Goal: Communication & Community: Answer question/provide support

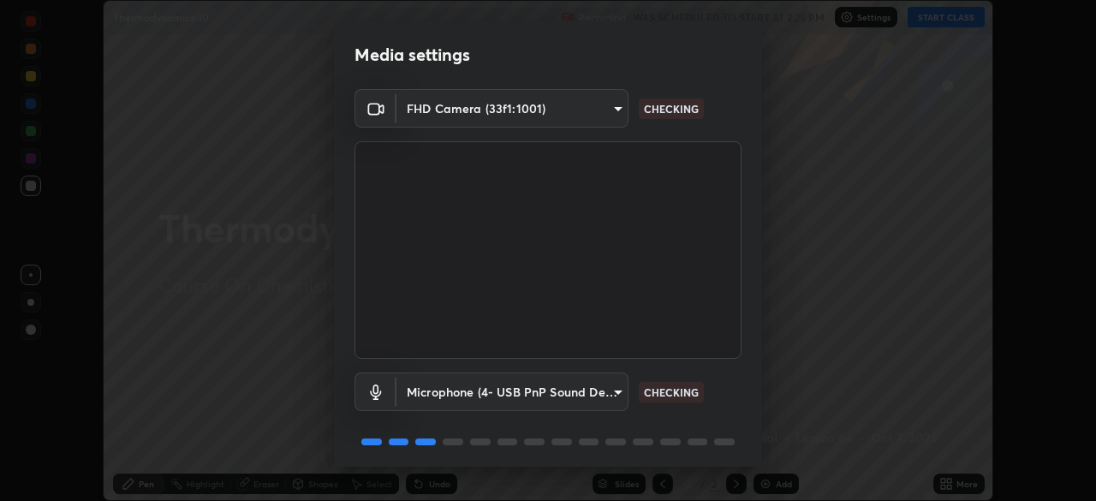
scroll to position [61, 0]
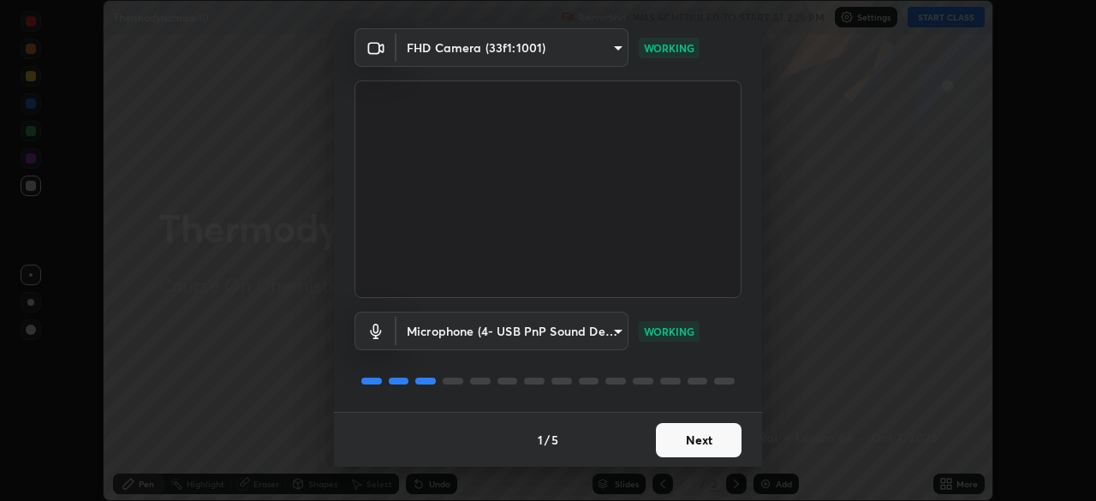
click at [695, 438] on button "Next" at bounding box center [699, 440] width 86 height 34
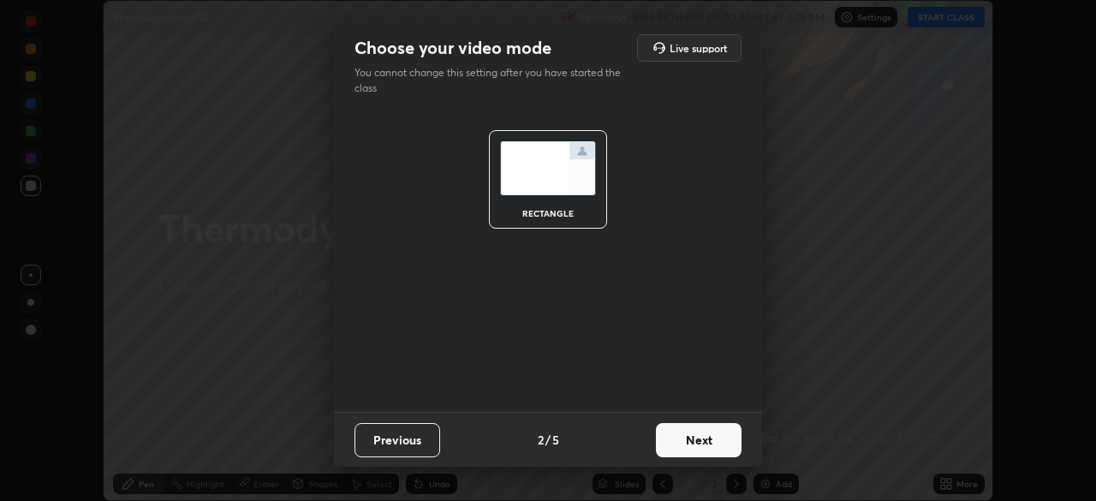
scroll to position [0, 0]
click at [695, 438] on button "Next" at bounding box center [699, 440] width 86 height 34
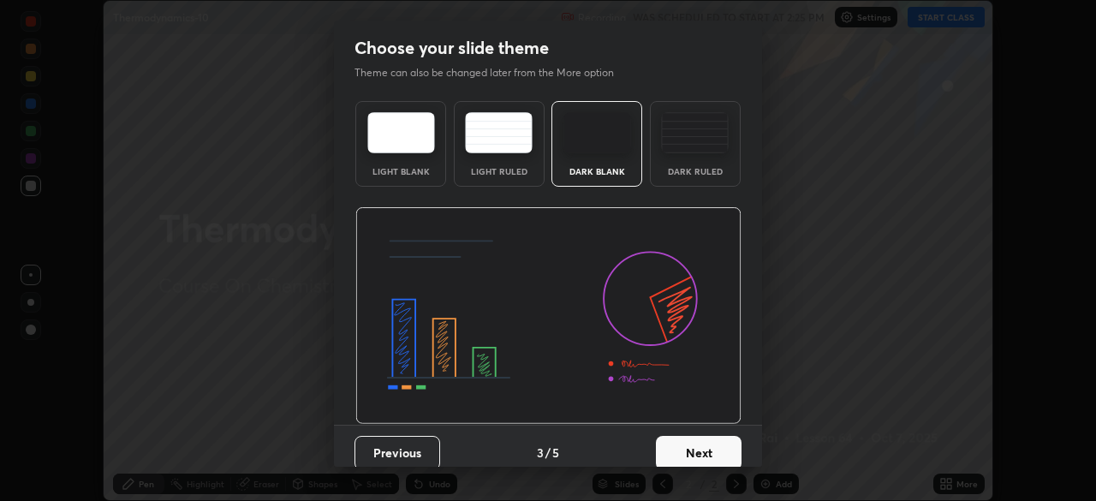
click at [694, 438] on button "Next" at bounding box center [699, 453] width 86 height 34
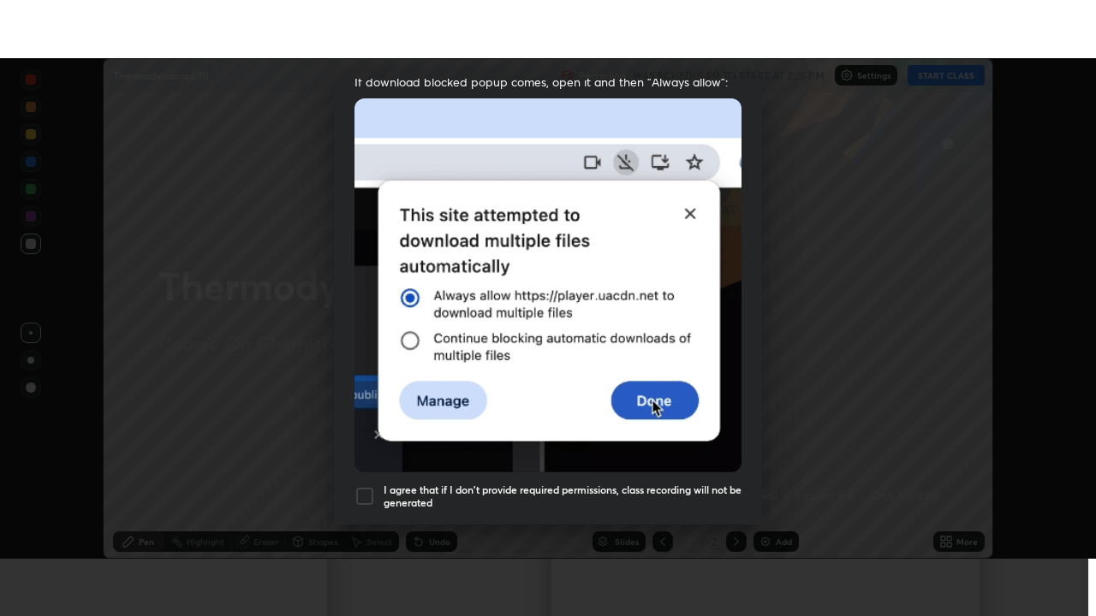
scroll to position [410, 0]
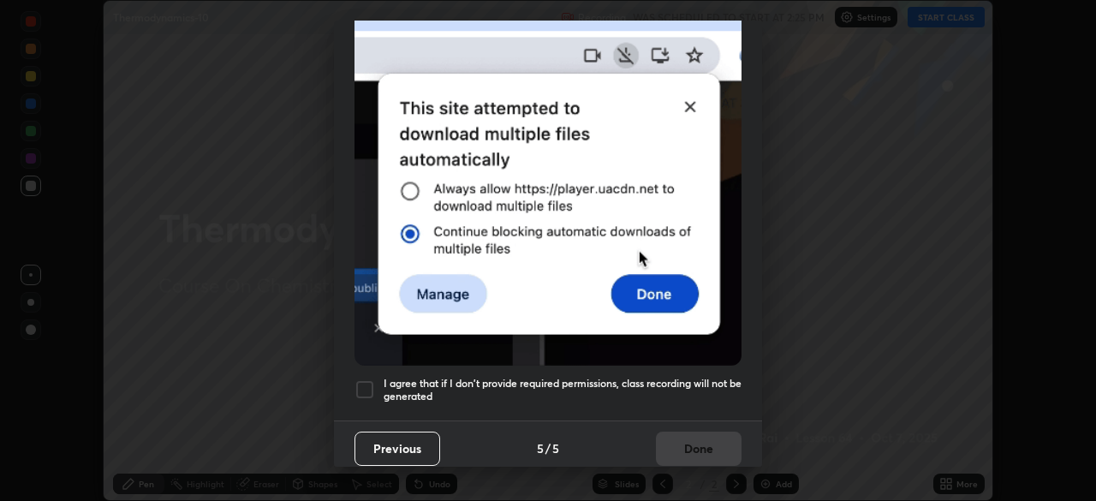
click at [361, 384] on div at bounding box center [364, 389] width 21 height 21
click at [693, 442] on button "Done" at bounding box center [699, 448] width 86 height 34
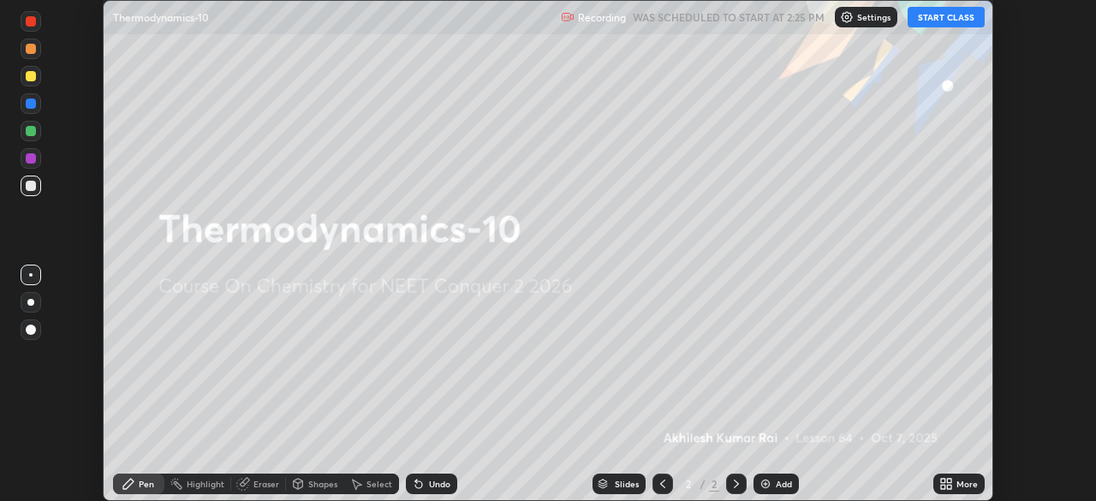
click at [930, 19] on button "START CLASS" at bounding box center [945, 17] width 77 height 21
click at [948, 482] on icon at bounding box center [949, 481] width 4 height 4
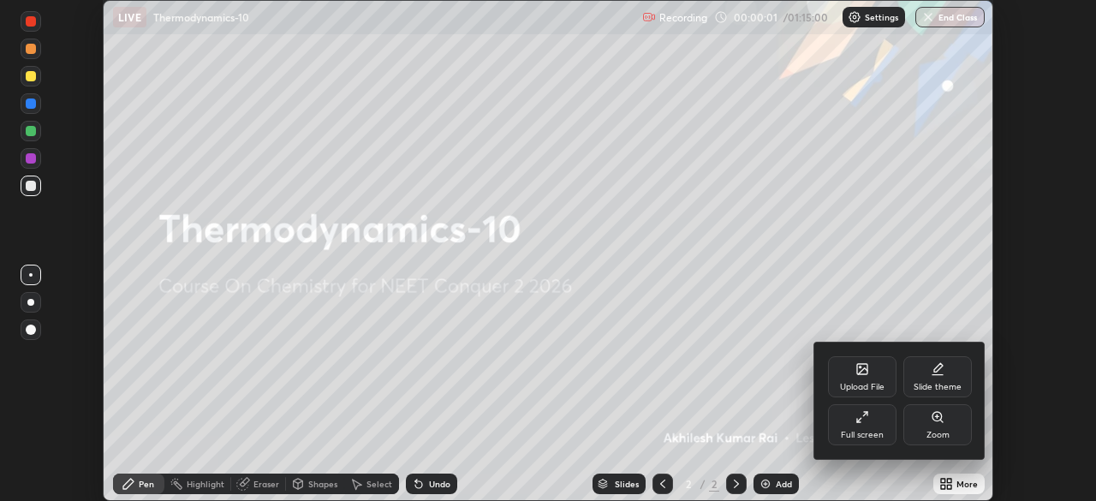
click at [848, 428] on div "Full screen" at bounding box center [862, 424] width 68 height 41
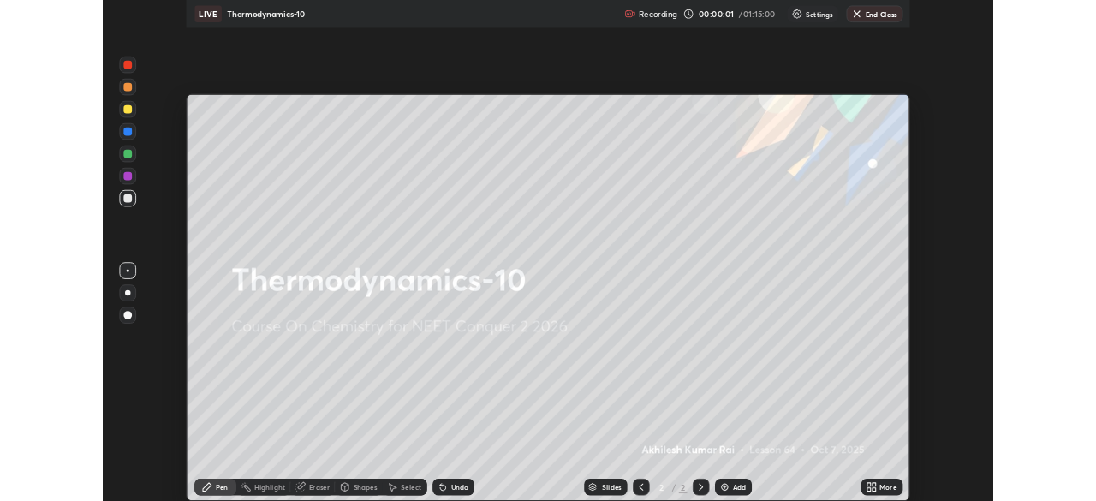
scroll to position [616, 1096]
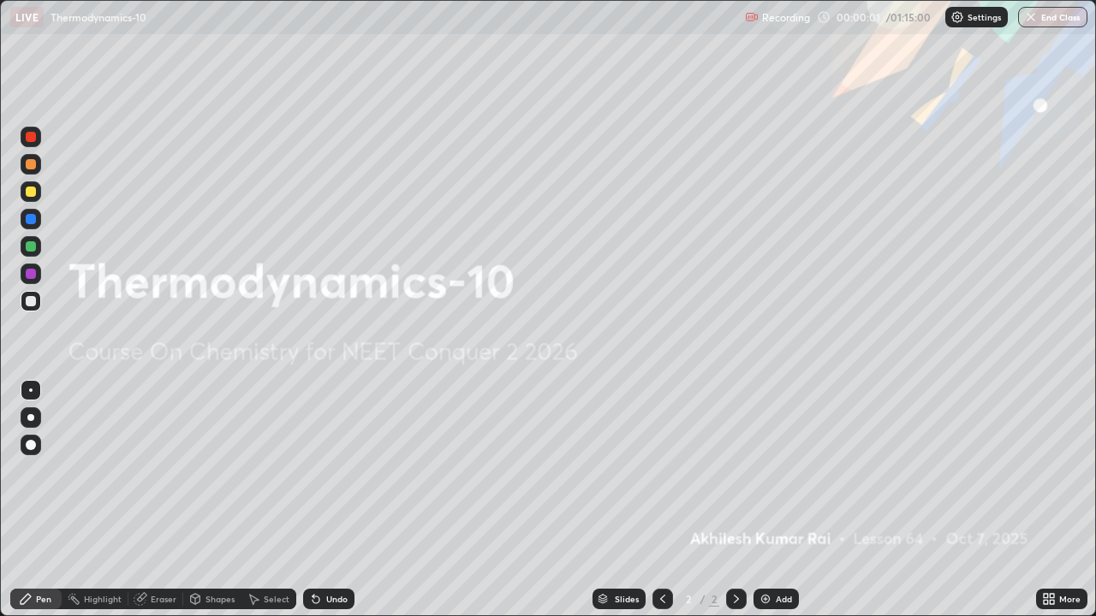
click at [779, 500] on div "Add" at bounding box center [784, 599] width 16 height 9
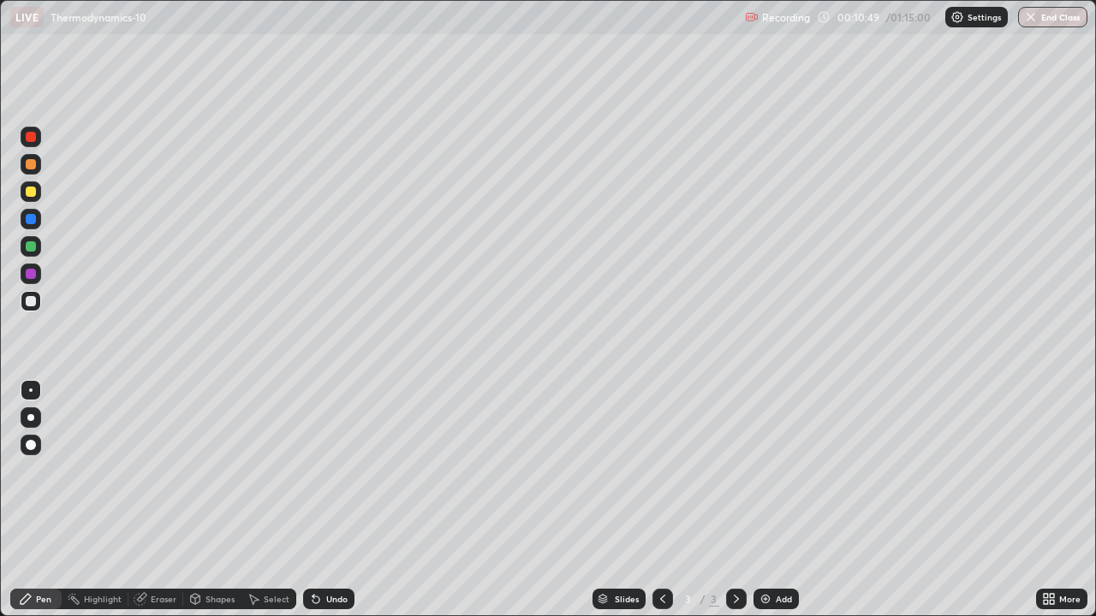
click at [154, 500] on div "Eraser" at bounding box center [155, 599] width 55 height 21
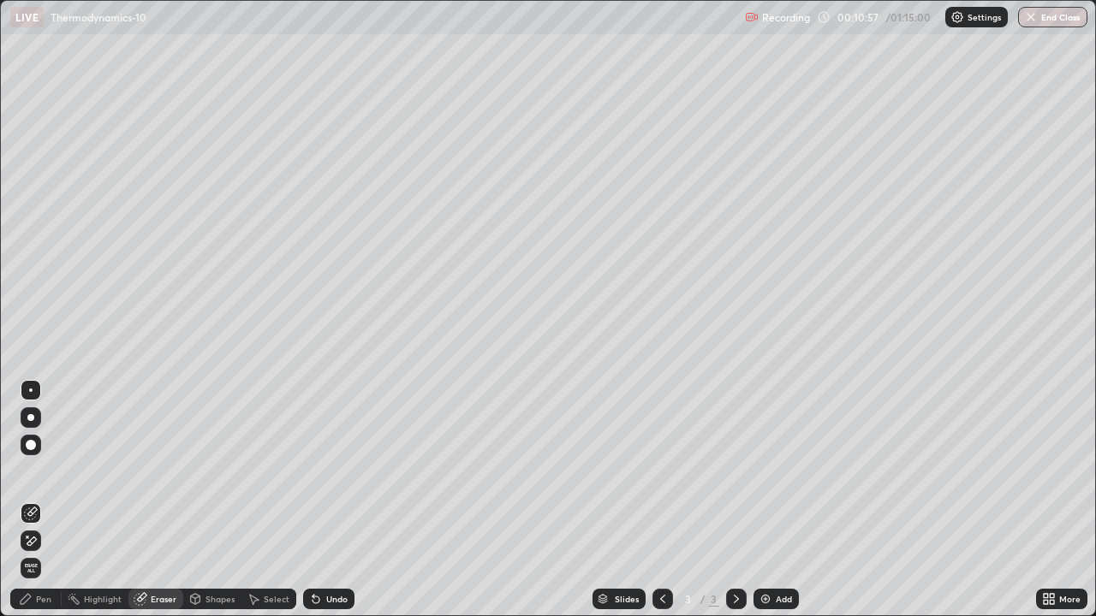
click at [45, 500] on div "Pen" at bounding box center [43, 599] width 15 height 9
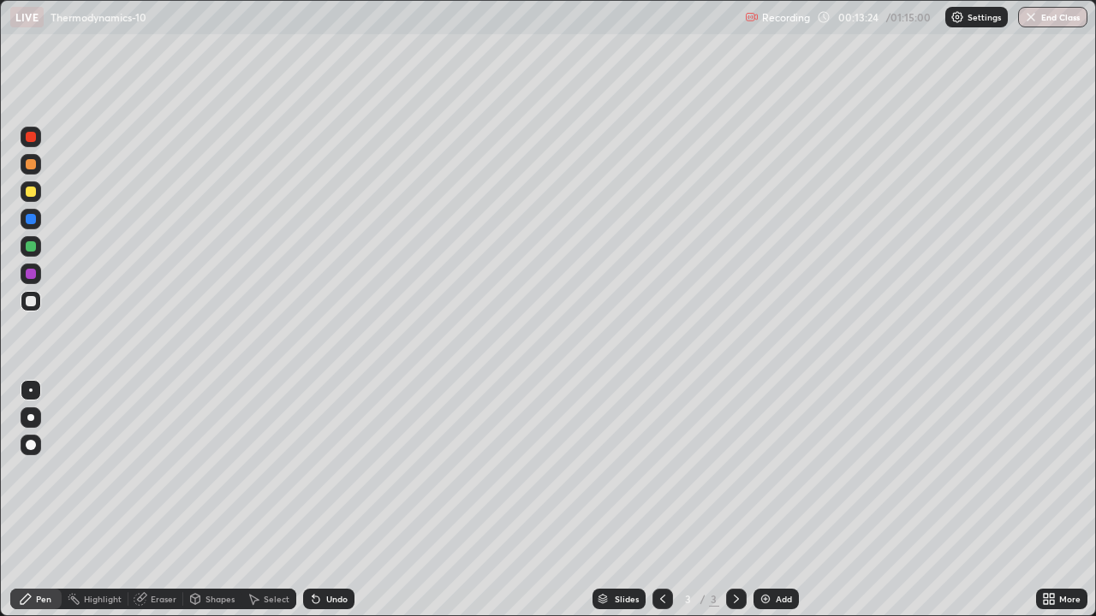
click at [780, 500] on div "Add" at bounding box center [784, 599] width 16 height 9
click at [37, 197] on div at bounding box center [31, 191] width 21 height 21
click at [778, 500] on div "Add" at bounding box center [784, 599] width 16 height 9
click at [39, 307] on div at bounding box center [31, 301] width 21 height 21
click at [778, 500] on div "Add" at bounding box center [784, 599] width 16 height 9
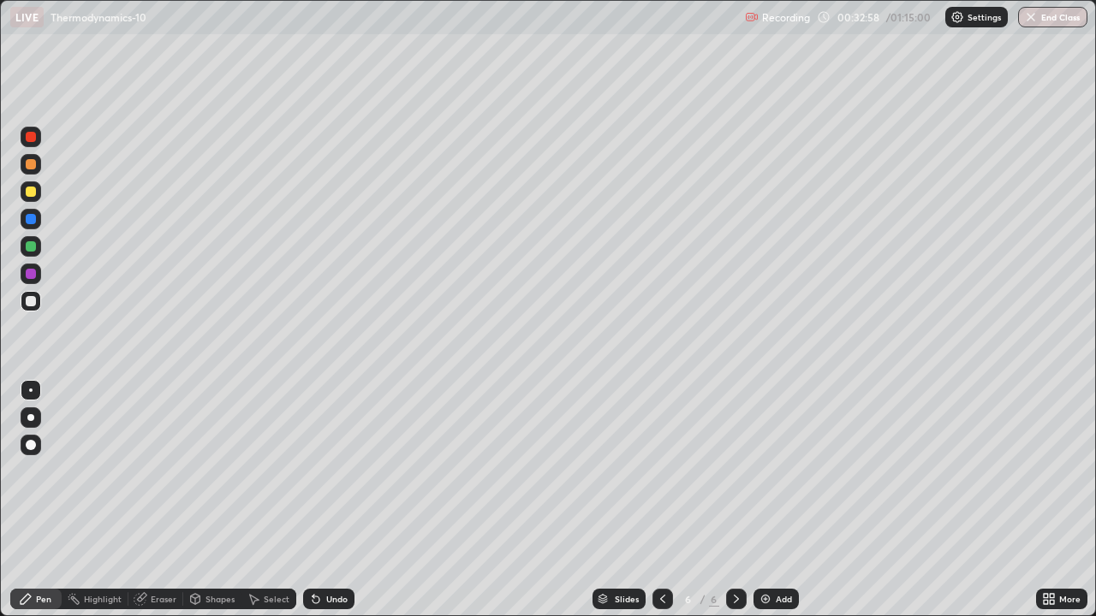
click at [35, 192] on div at bounding box center [31, 192] width 10 height 10
click at [776, 500] on div "Add" at bounding box center [784, 599] width 16 height 9
click at [773, 500] on div "Add" at bounding box center [775, 599] width 45 height 21
click at [32, 301] on div at bounding box center [31, 301] width 10 height 10
click at [32, 305] on div at bounding box center [31, 301] width 10 height 10
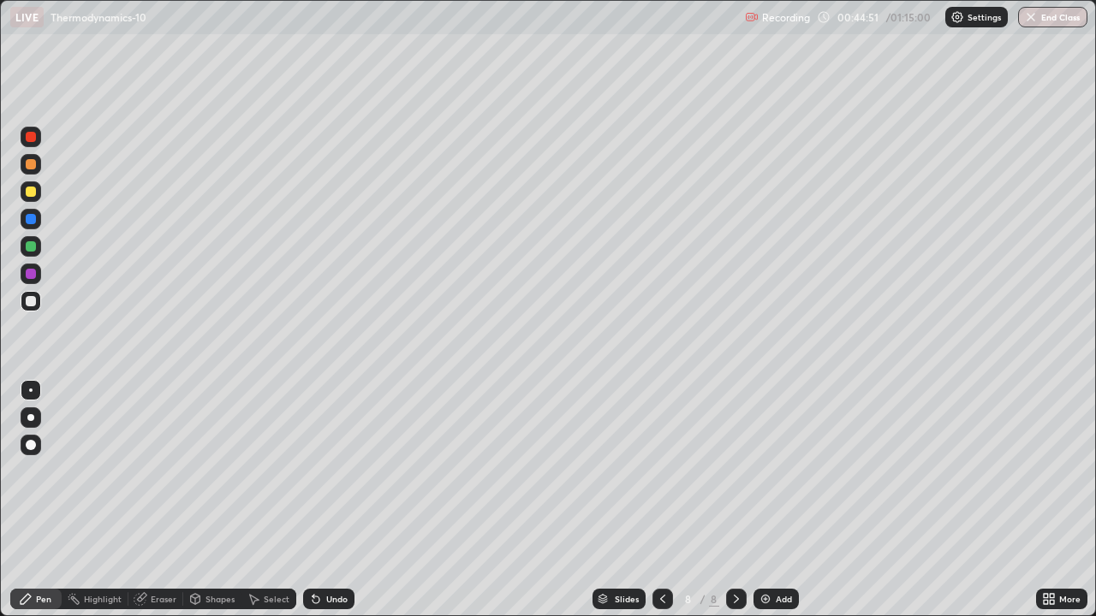
click at [788, 500] on div "Add" at bounding box center [775, 599] width 45 height 21
click at [773, 500] on div "Add" at bounding box center [775, 599] width 45 height 21
click at [33, 306] on div at bounding box center [31, 301] width 10 height 10
click at [34, 196] on div at bounding box center [31, 191] width 21 height 21
click at [787, 500] on div "Add" at bounding box center [784, 599] width 16 height 9
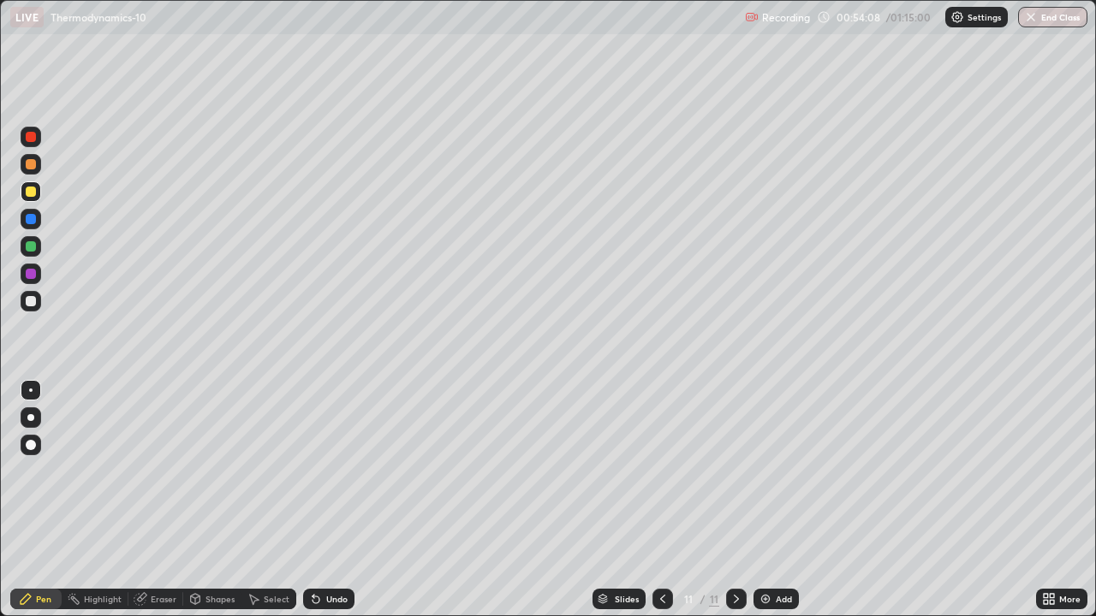
click at [32, 306] on div at bounding box center [31, 301] width 10 height 10
click at [154, 500] on div "Eraser" at bounding box center [164, 599] width 26 height 9
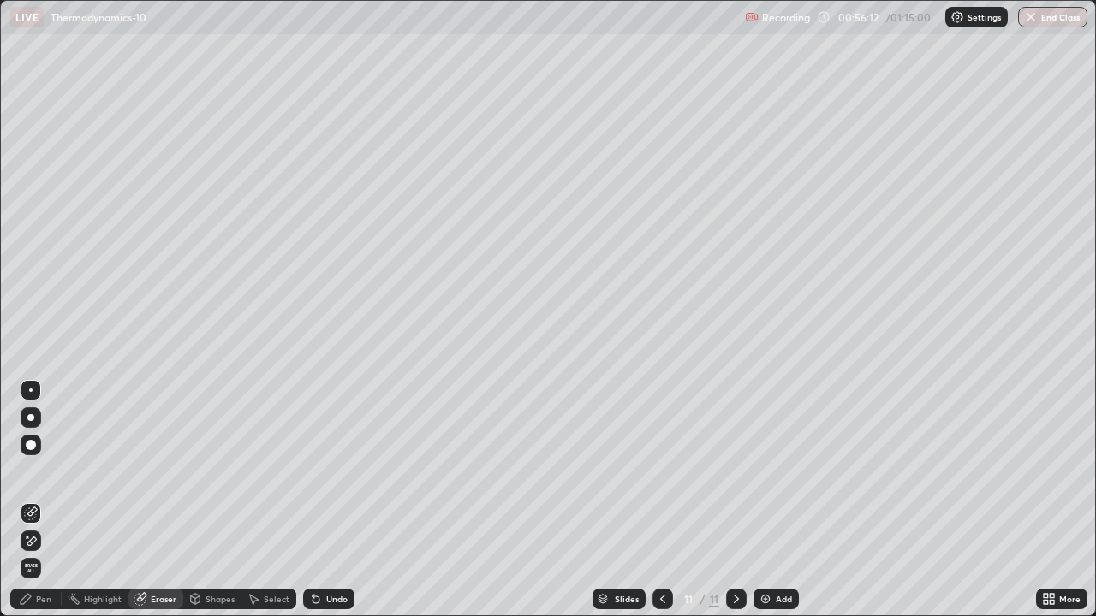
click at [34, 500] on div "Pen" at bounding box center [35, 599] width 51 height 21
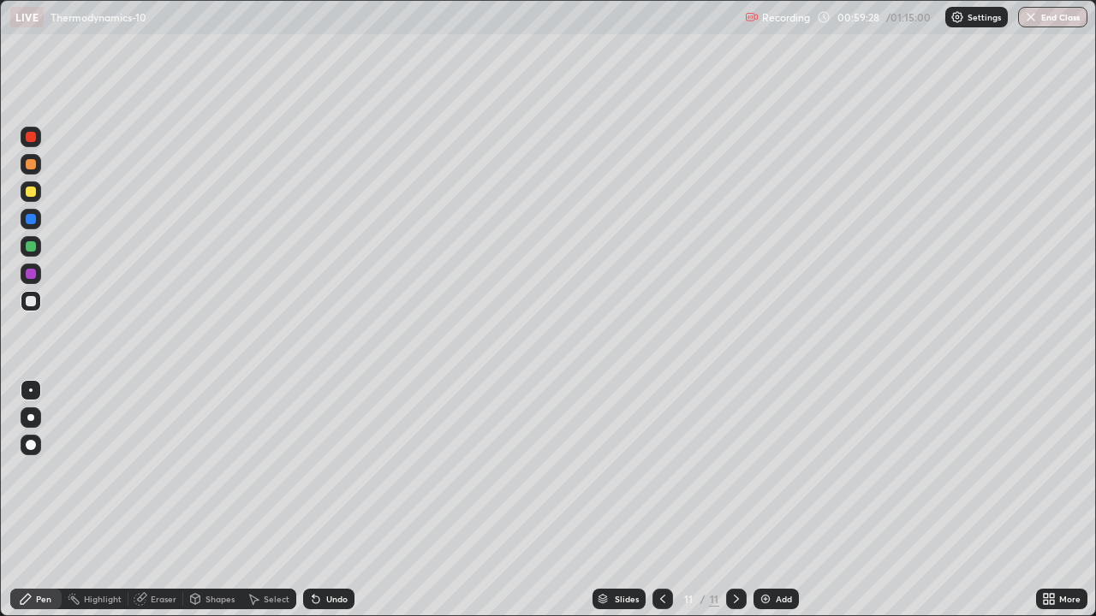
click at [777, 500] on div "Add" at bounding box center [784, 599] width 16 height 9
click at [1064, 26] on button "End Class" at bounding box center [1052, 17] width 69 height 21
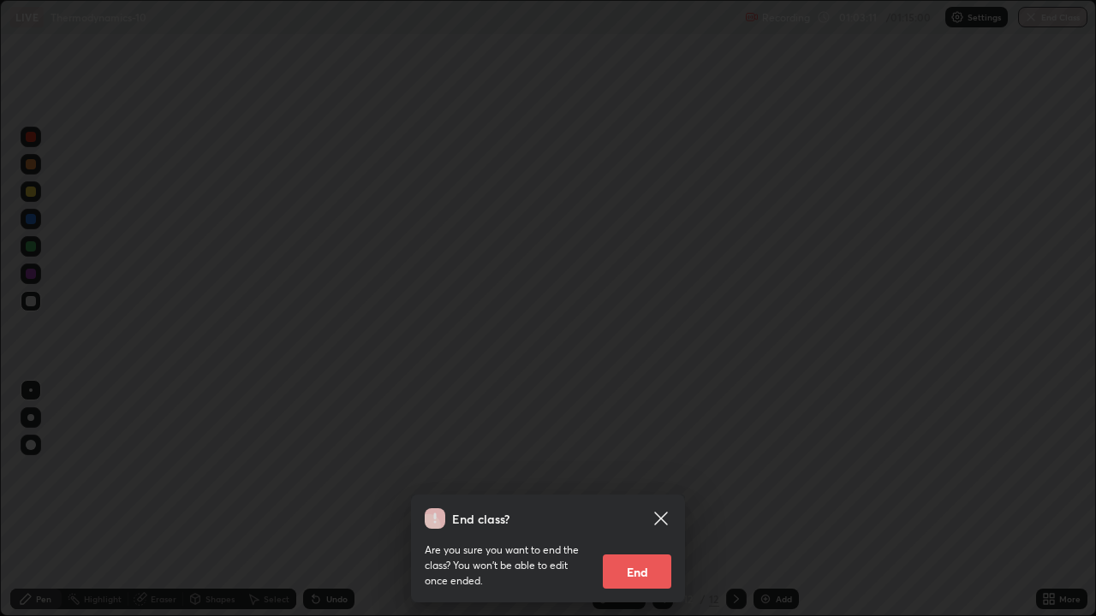
click at [644, 500] on button "End" at bounding box center [637, 572] width 68 height 34
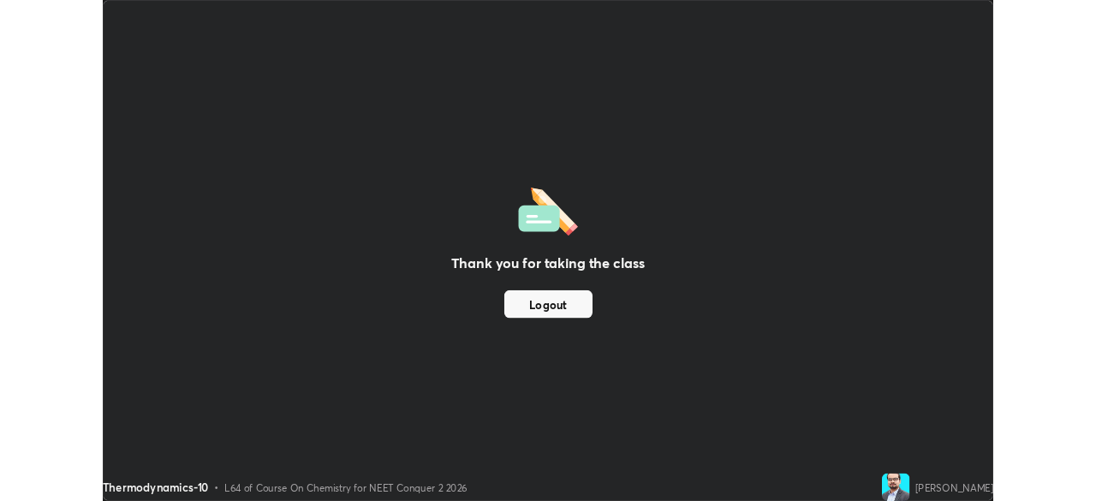
scroll to position [85108, 84513]
